Goal: Information Seeking & Learning: Learn about a topic

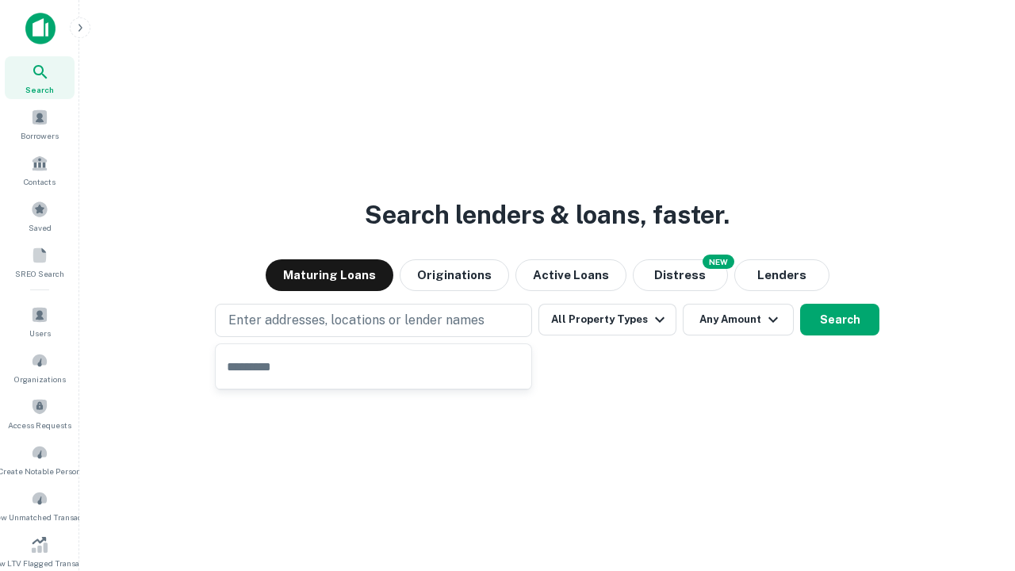
type input "**********"
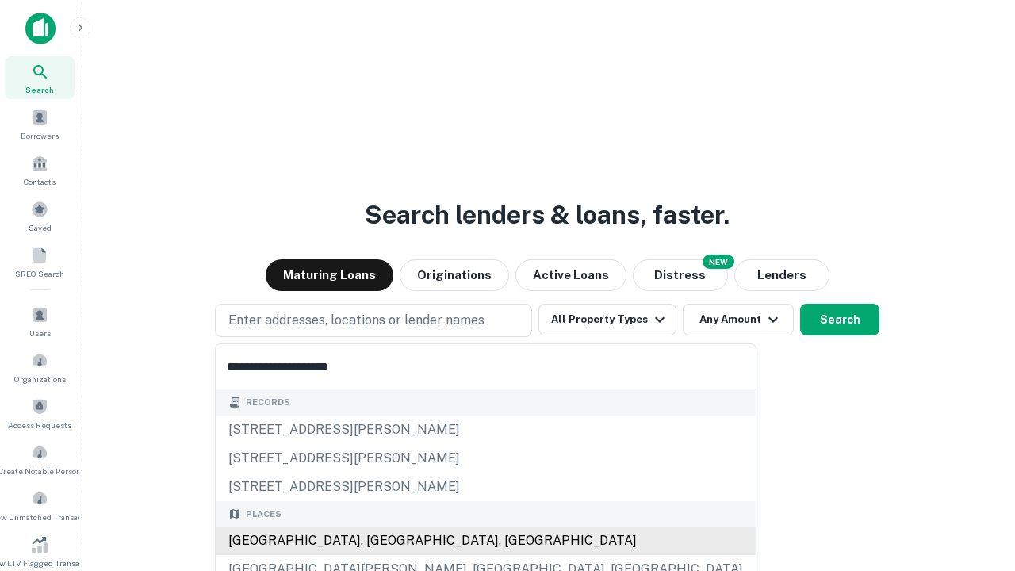
click at [379, 541] on div "[GEOGRAPHIC_DATA], [GEOGRAPHIC_DATA], [GEOGRAPHIC_DATA]" at bounding box center [486, 540] width 540 height 29
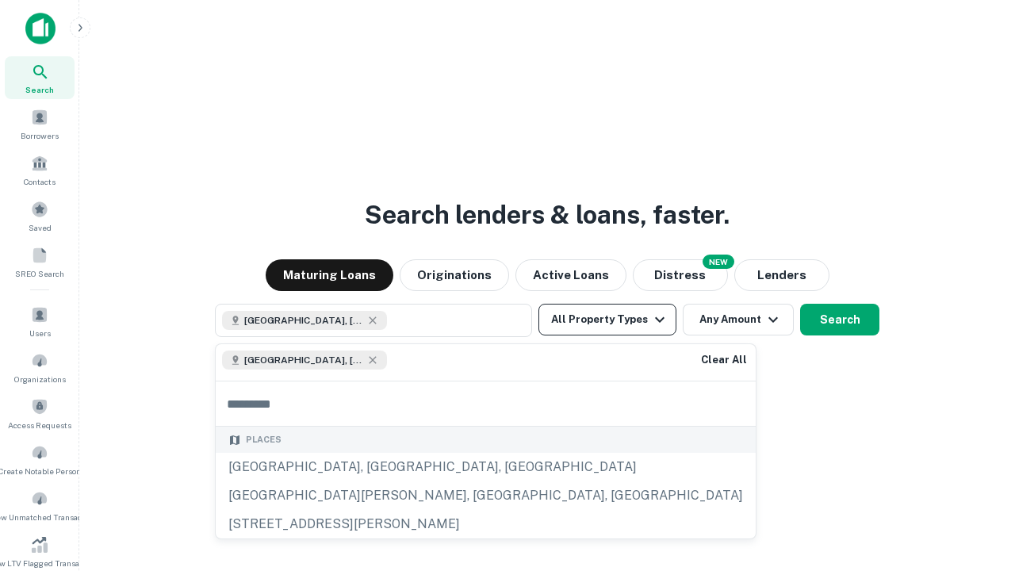
click at [607, 319] on button "All Property Types" at bounding box center [607, 320] width 138 height 32
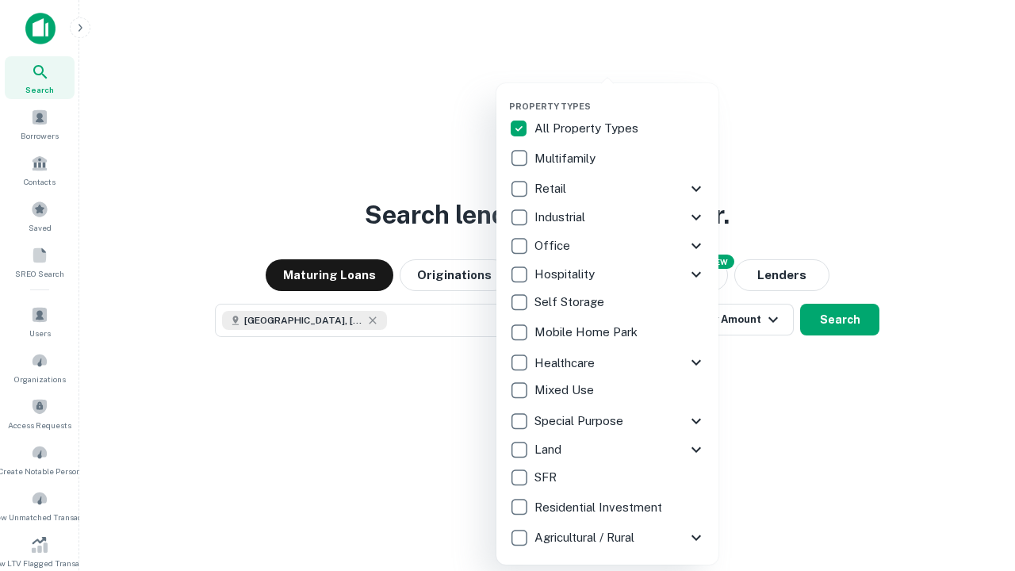
click at [620, 96] on button "button" at bounding box center [620, 96] width 222 height 1
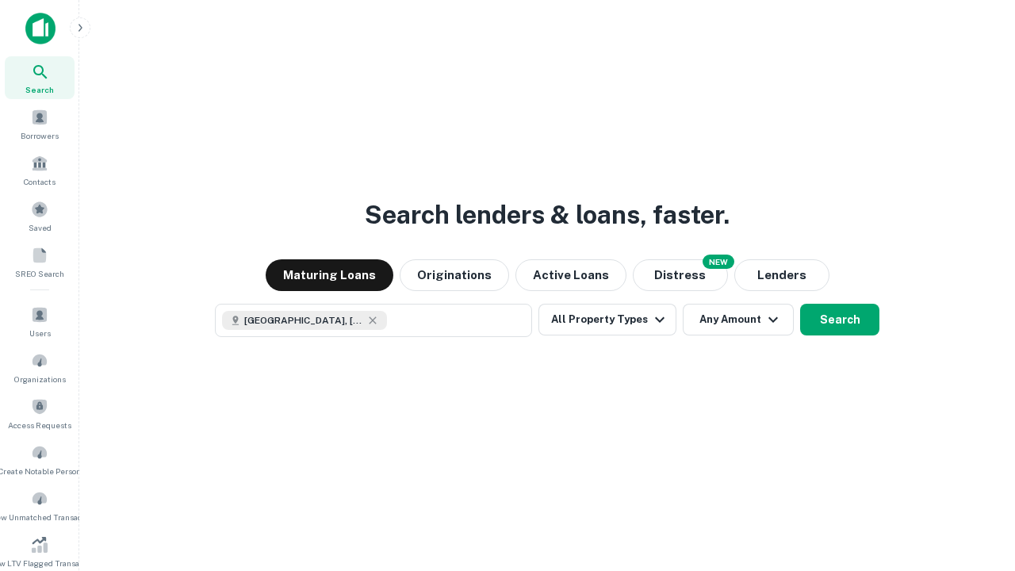
scroll to position [25, 0]
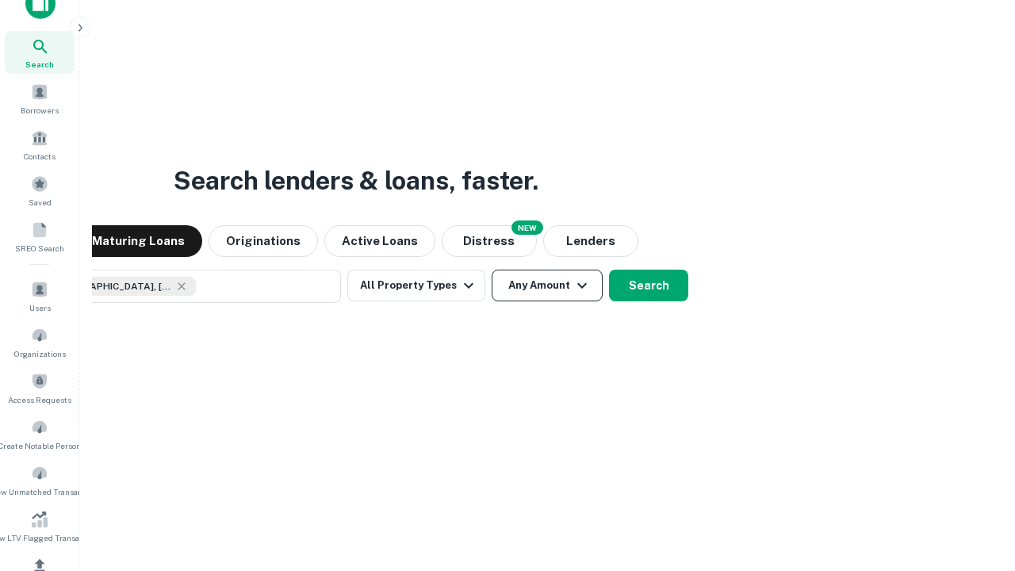
click at [491, 270] on button "Any Amount" at bounding box center [546, 286] width 111 height 32
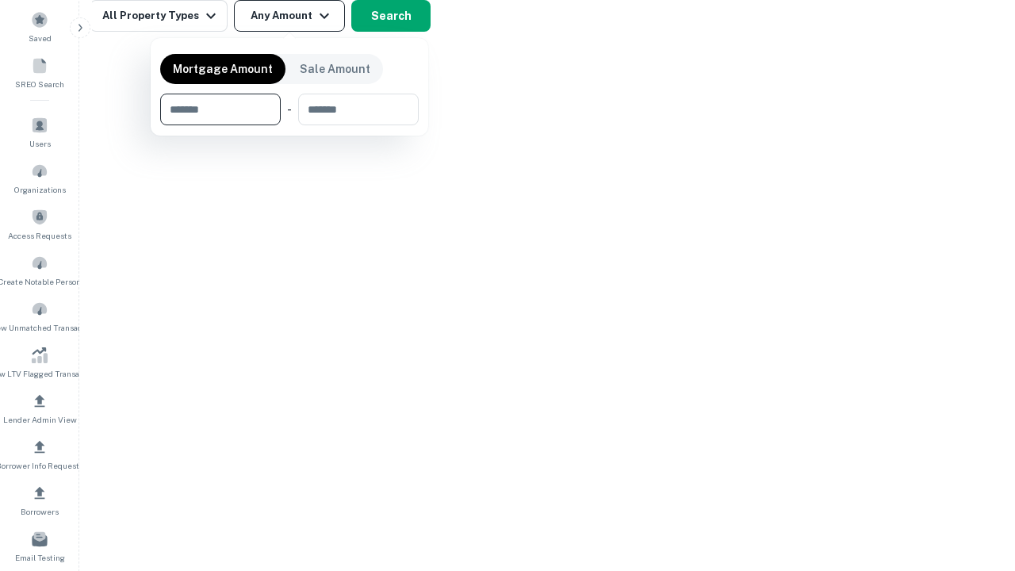
type input "*******"
click at [289, 125] on button "button" at bounding box center [289, 125] width 258 height 1
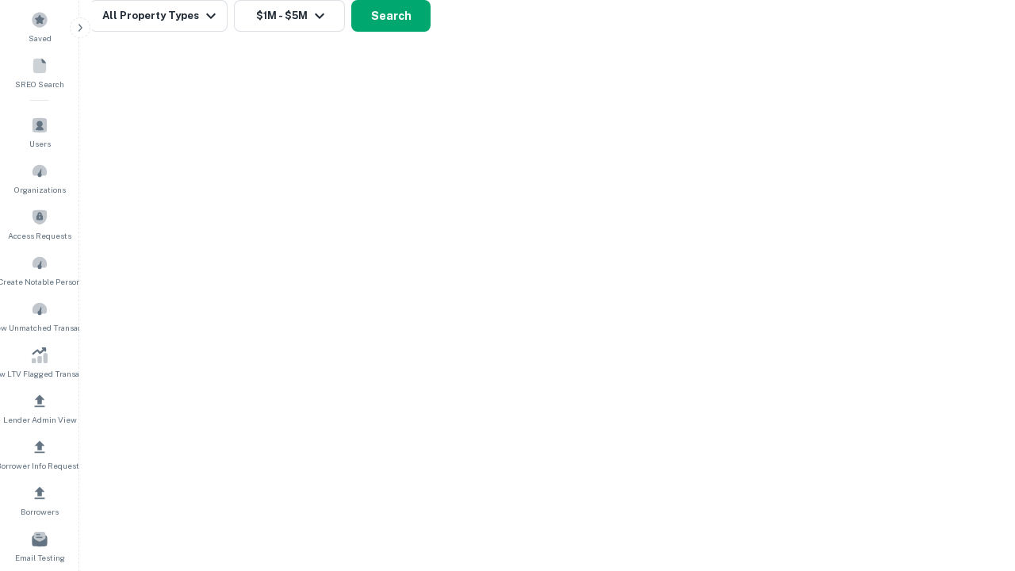
scroll to position [25, 0]
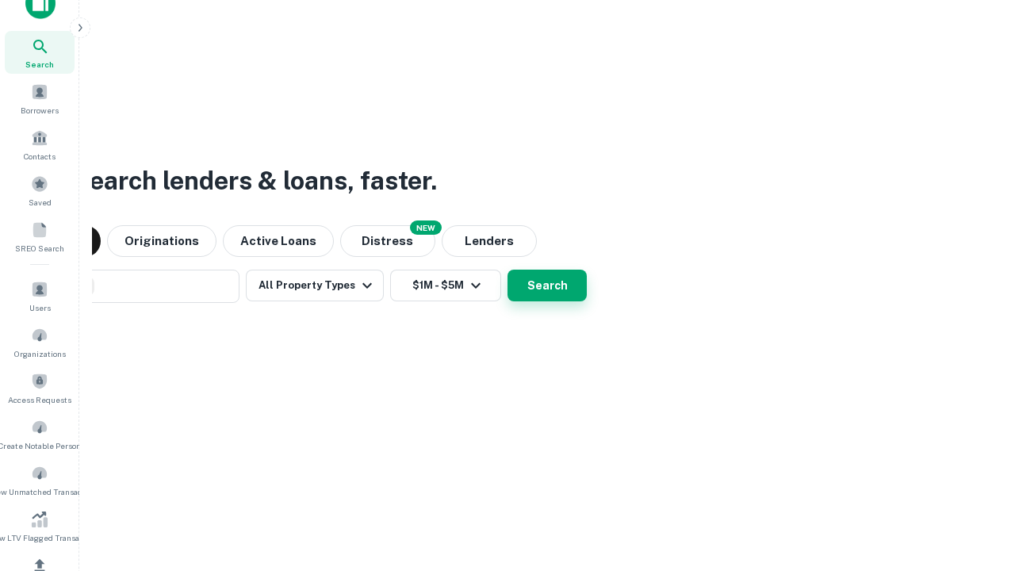
click at [507, 270] on button "Search" at bounding box center [546, 286] width 79 height 32
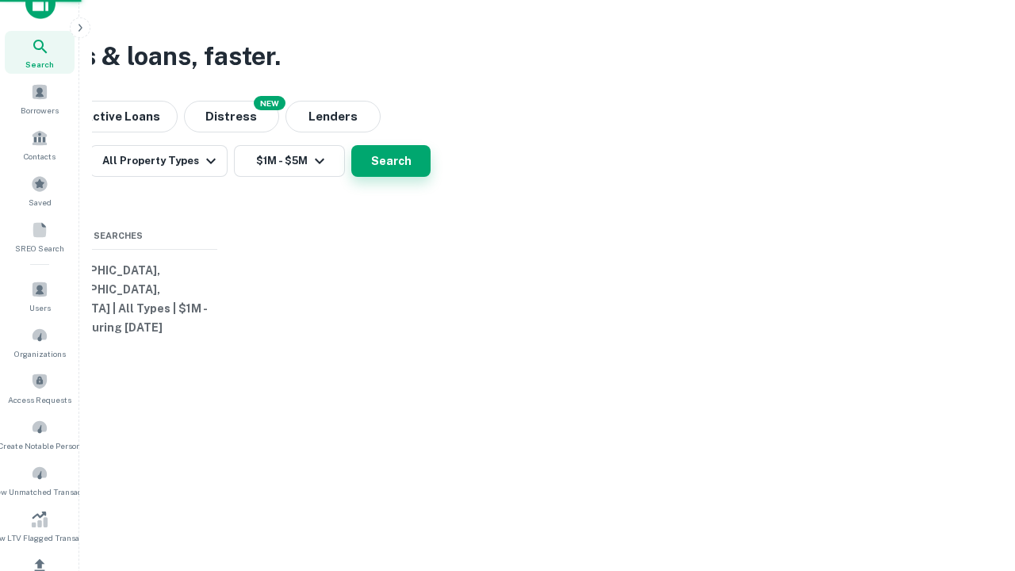
scroll to position [189, 0]
